Goal: Task Accomplishment & Management: Use online tool/utility

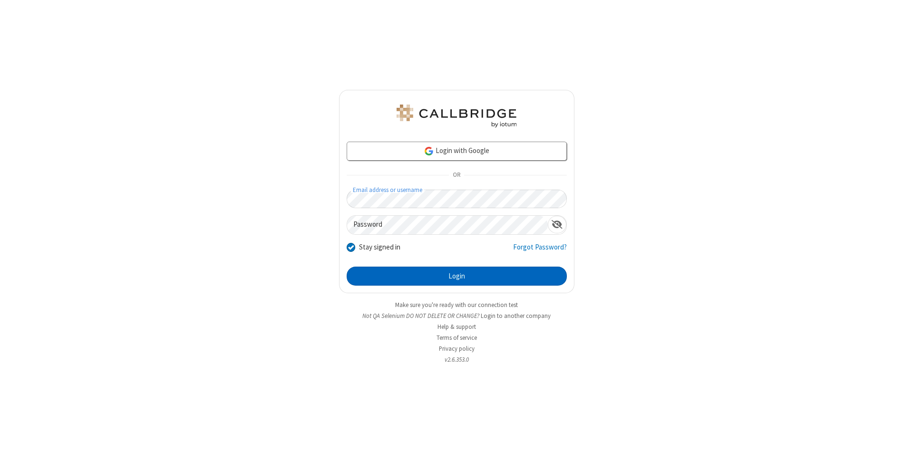
click at [456, 276] on button "Login" at bounding box center [457, 276] width 220 height 19
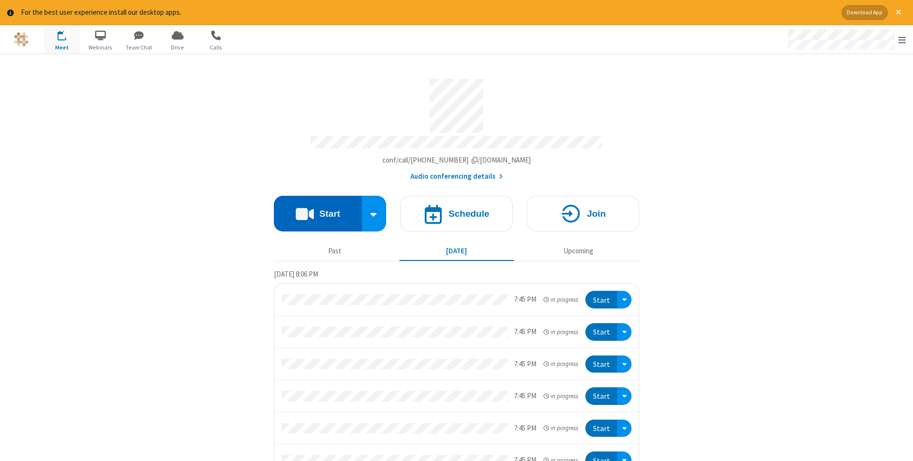
click at [318, 211] on button "Start" at bounding box center [318, 214] width 88 height 36
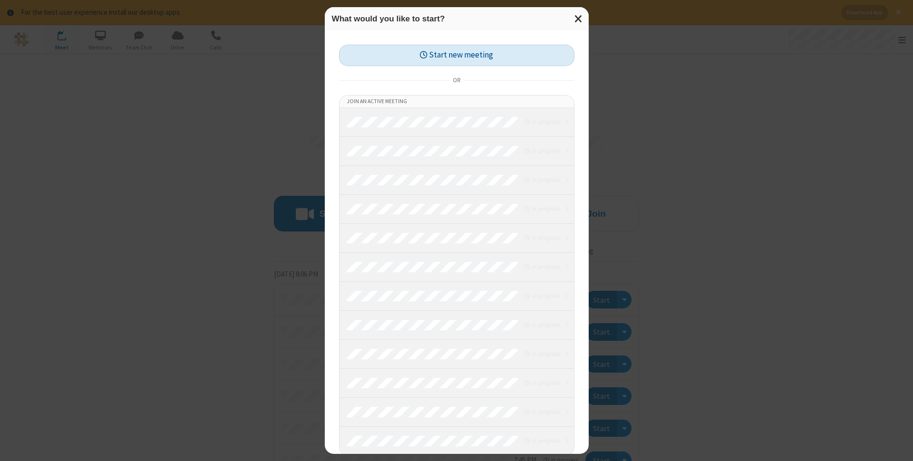
click at [456, 55] on button "Start new meeting" at bounding box center [456, 55] width 235 height 21
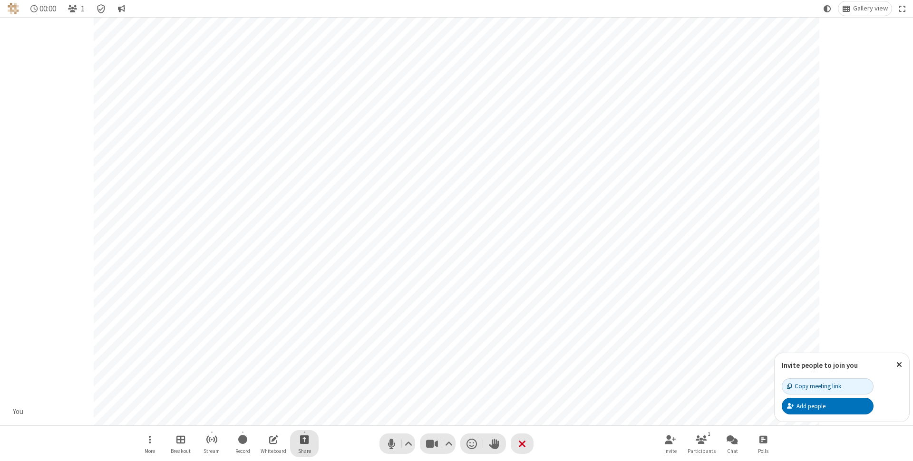
click at [304, 439] on span "Start sharing" at bounding box center [304, 440] width 9 height 12
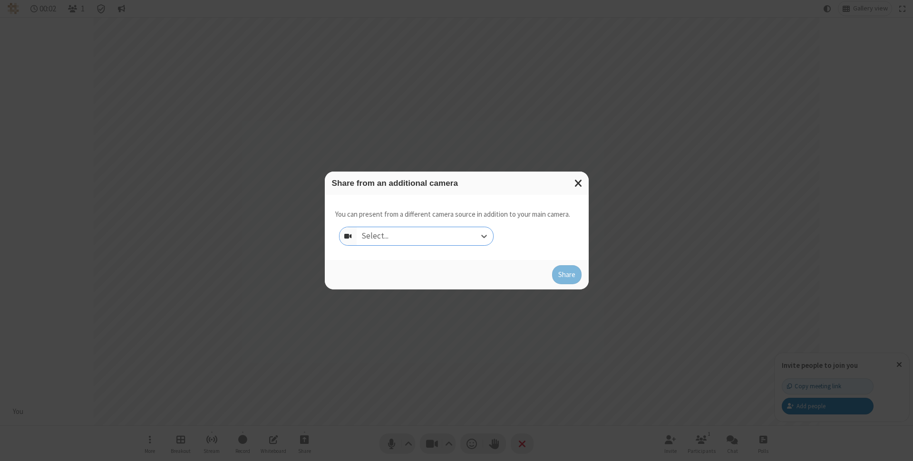
click at [425, 236] on div "Select..." at bounding box center [425, 236] width 136 height 18
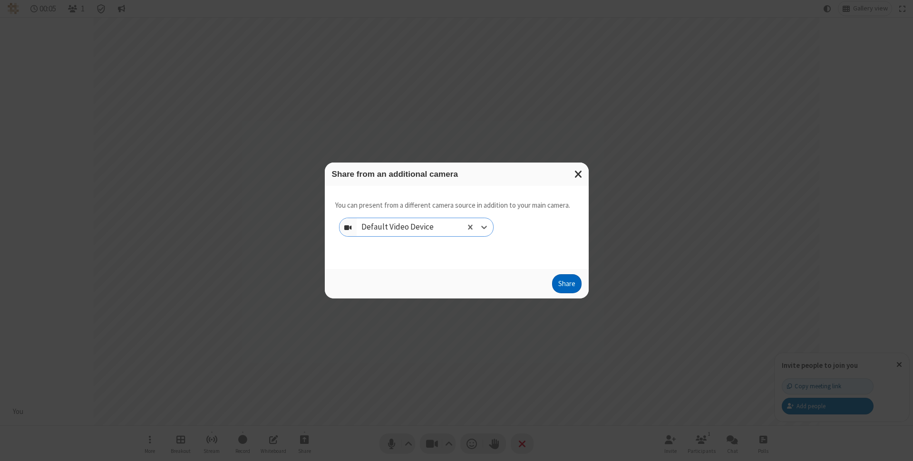
click at [566, 286] on button "Share" at bounding box center [566, 283] width 29 height 19
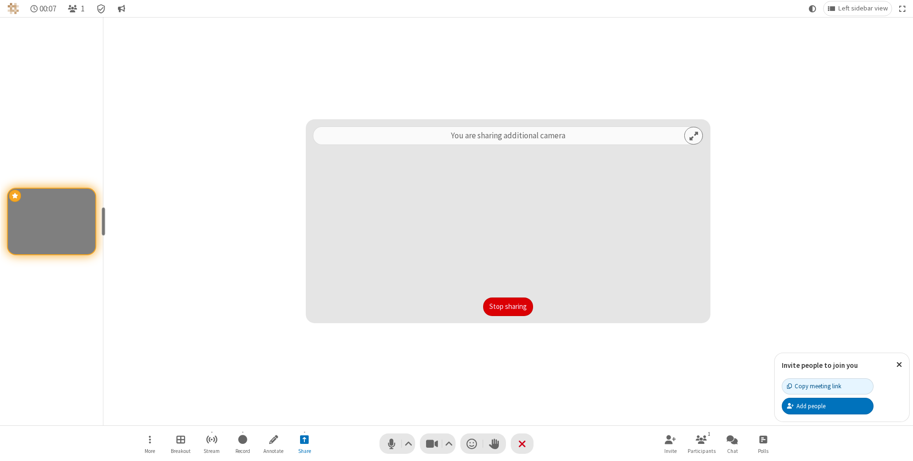
click at [508, 307] on button "Stop sharing" at bounding box center [508, 307] width 50 height 19
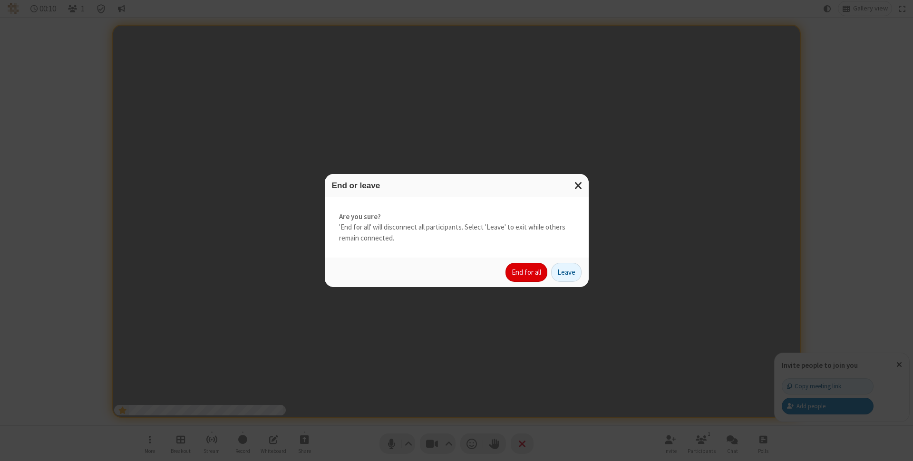
click at [527, 272] on button "End for all" at bounding box center [526, 272] width 42 height 19
